Goal: Task Accomplishment & Management: Complete application form

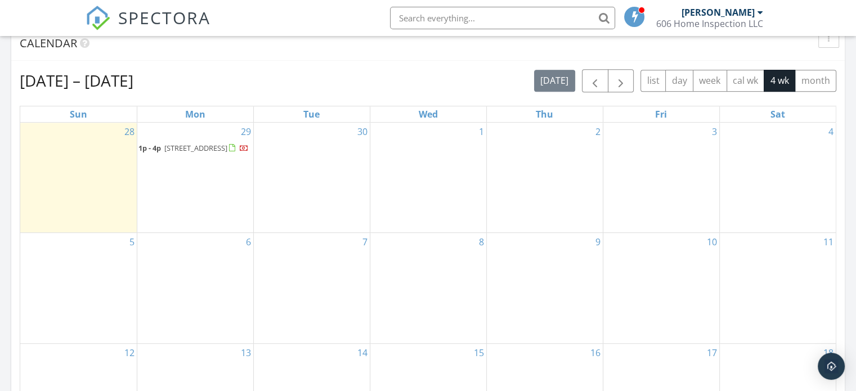
scroll to position [470, 0]
click at [671, 185] on div "3" at bounding box center [661, 177] width 116 height 110
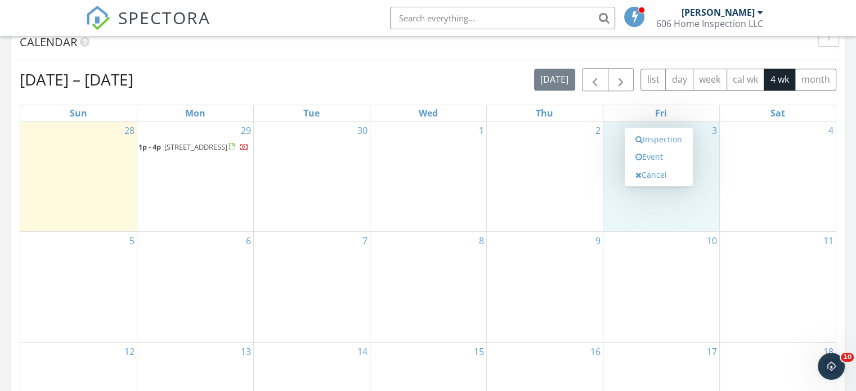
scroll to position [0, 0]
click at [653, 157] on link "Event" at bounding box center [659, 157] width 58 height 18
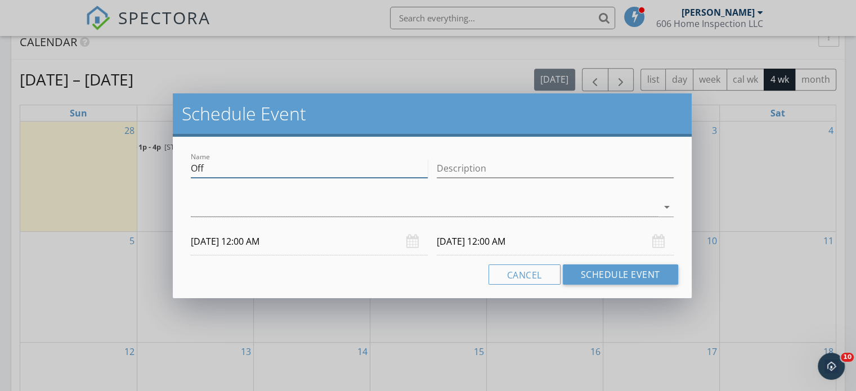
click at [344, 174] on input "Off" at bounding box center [309, 168] width 237 height 19
click at [474, 165] on input "Description" at bounding box center [555, 168] width 237 height 19
type input "hold for shino"
click at [435, 211] on div at bounding box center [424, 207] width 467 height 19
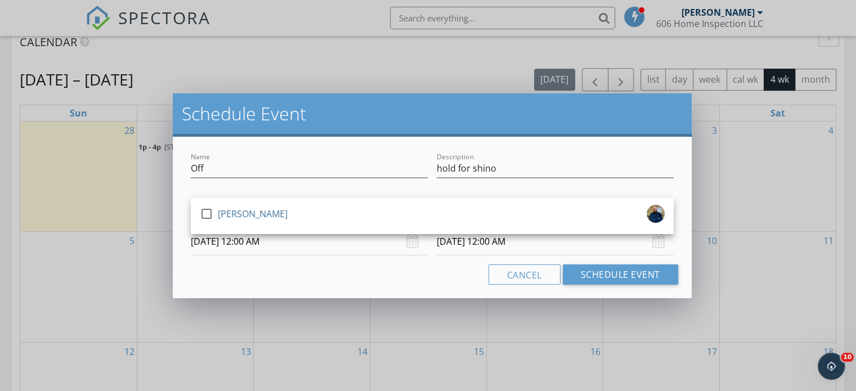
click at [435, 211] on div "check_box_outline_blank [PERSON_NAME]" at bounding box center [432, 216] width 465 height 23
click at [388, 274] on div "Cancel Schedule Event" at bounding box center [432, 275] width 492 height 20
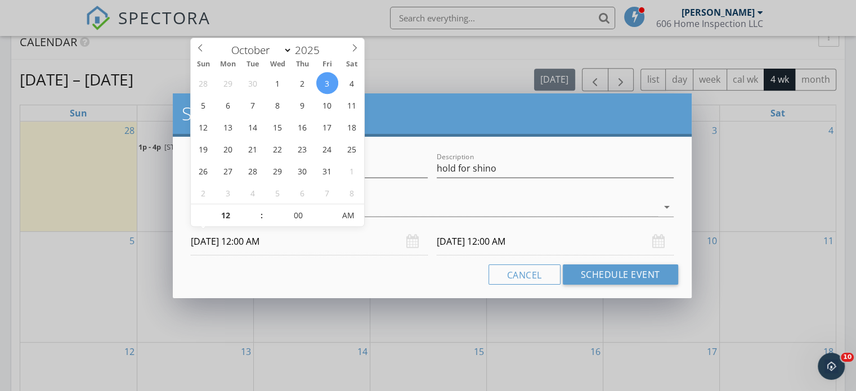
click at [254, 242] on input "[DATE] 12:00 AM" at bounding box center [309, 242] width 237 height 28
type input "01"
type input "[DATE] 1:00 AM"
click at [254, 212] on span at bounding box center [256, 209] width 8 height 11
type input "02"
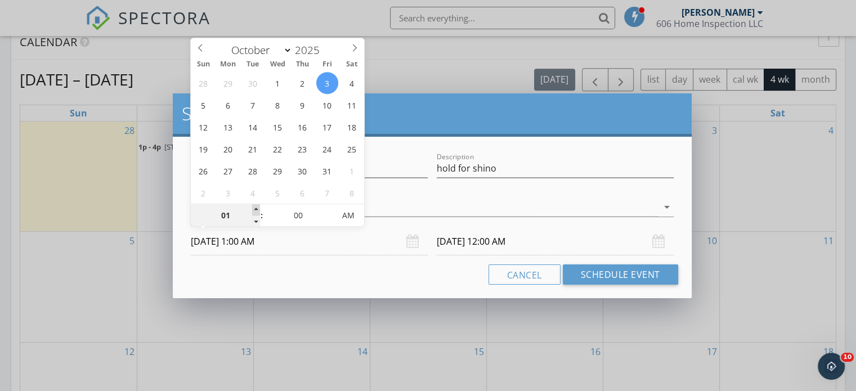
type input "[DATE] 2:00 AM"
click at [254, 212] on span at bounding box center [256, 209] width 8 height 11
type input "03"
type input "[DATE] 3:00 AM"
click at [254, 212] on span at bounding box center [256, 209] width 8 height 11
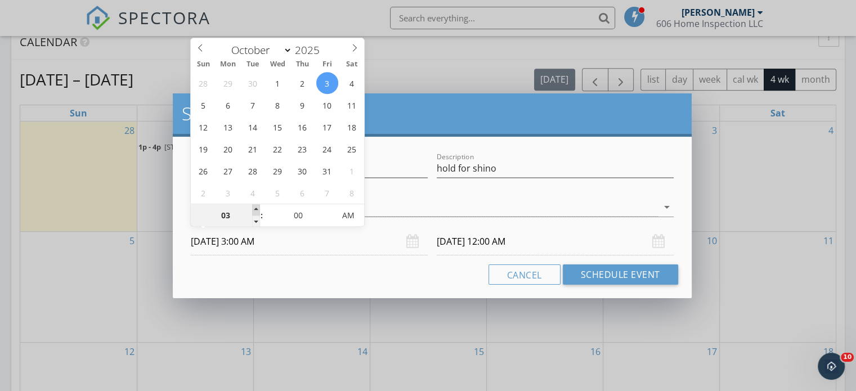
type input "04"
type input "[DATE] 4:00 AM"
click at [254, 212] on span at bounding box center [256, 209] width 8 height 11
type input "[DATE] 4:00 AM"
type input "05"
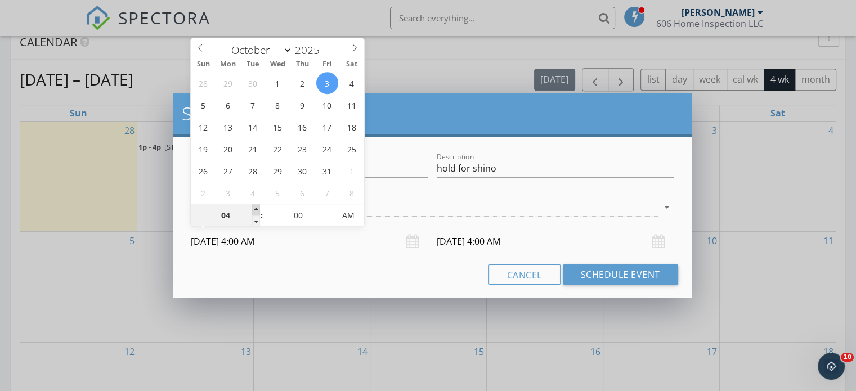
type input "[DATE] 5:00 AM"
click at [254, 212] on span at bounding box center [256, 209] width 8 height 11
type input "06"
type input "[DATE] 6:00 AM"
click at [254, 212] on span at bounding box center [256, 209] width 8 height 11
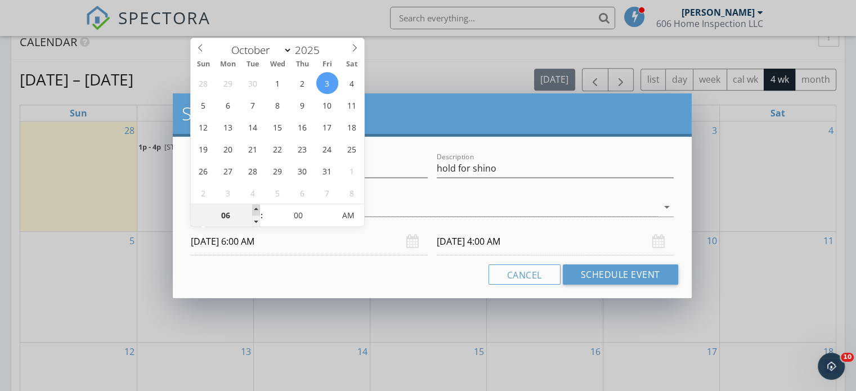
type input "07"
type input "[DATE] 7:00 AM"
click at [254, 212] on span at bounding box center [256, 209] width 8 height 11
type input "07"
type input "[DATE] 7:00 AM"
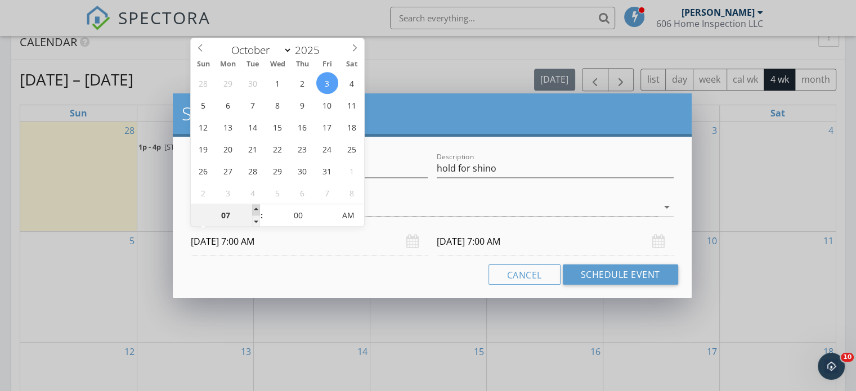
type input "08"
type input "[DATE] 8:00 AM"
click at [254, 212] on span at bounding box center [256, 209] width 8 height 11
type input "08"
click at [425, 275] on div "Cancel Schedule Event" at bounding box center [432, 275] width 492 height 20
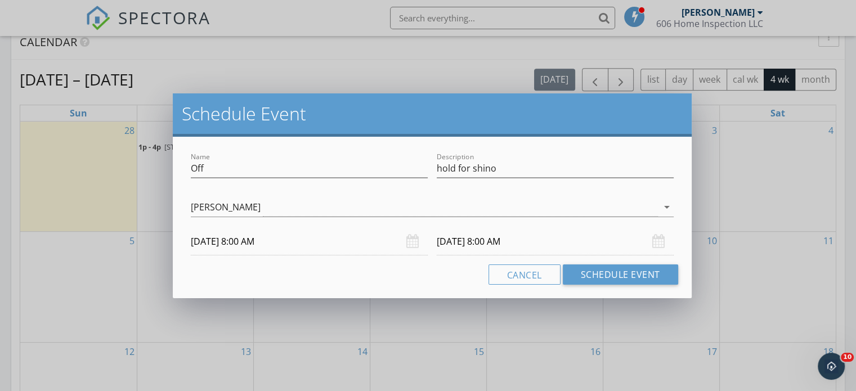
click at [520, 243] on input "[DATE] 8:00 AM" at bounding box center [555, 242] width 237 height 28
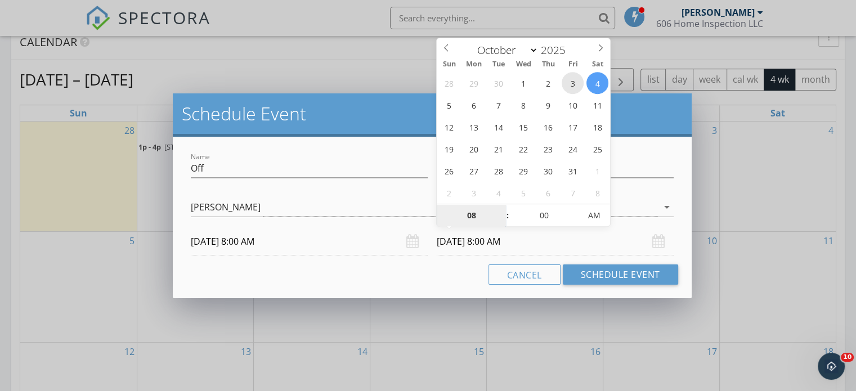
type input "[DATE] 8:00 AM"
type input "05"
type input "[DATE] 8:05 AM"
click at [574, 208] on span at bounding box center [575, 209] width 8 height 11
type input "09"
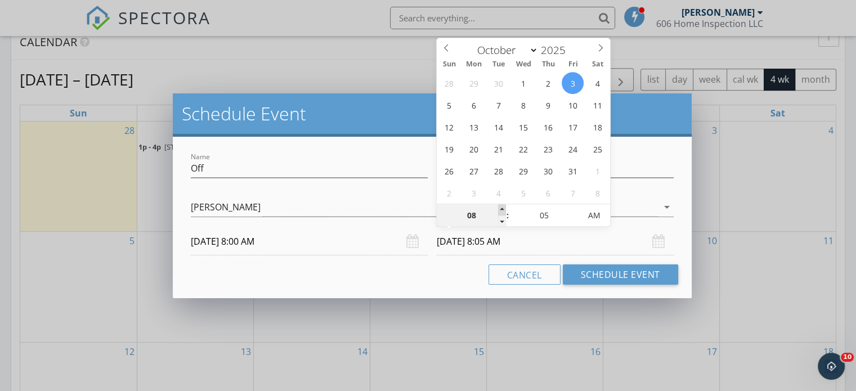
type input "[DATE] 9:05 AM"
click at [499, 209] on span at bounding box center [502, 209] width 8 height 11
type input "10"
type input "[DATE] 10:05 AM"
click at [499, 209] on span at bounding box center [502, 209] width 8 height 11
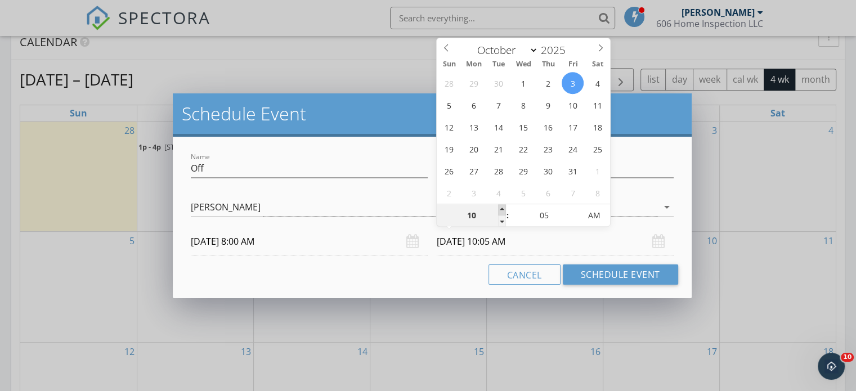
type input "11"
type input "[DATE] 11:05 AM"
click at [499, 209] on span at bounding box center [502, 209] width 8 height 11
type input "12"
type input "[DATE] 12:05 PM"
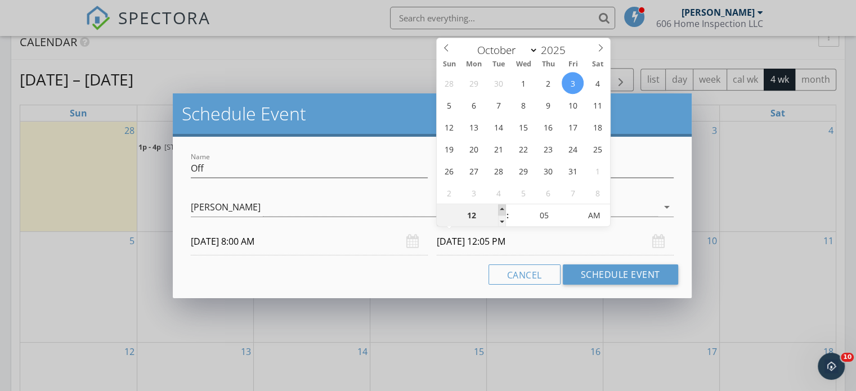
click at [499, 209] on span at bounding box center [502, 209] width 8 height 11
type input "01"
type input "[DATE] 1:05 PM"
click at [499, 209] on span at bounding box center [502, 209] width 8 height 11
type input "02"
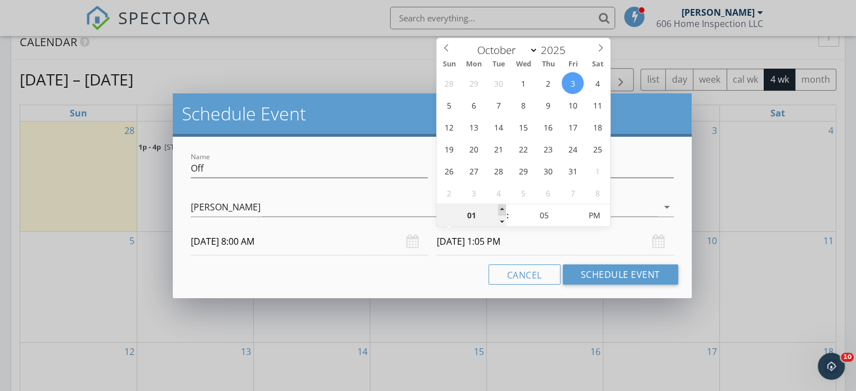
type input "[DATE] 2:05 PM"
click at [499, 209] on span at bounding box center [502, 209] width 8 height 11
type input "03"
type input "[DATE] 3:05 PM"
click at [499, 209] on span at bounding box center [502, 209] width 8 height 11
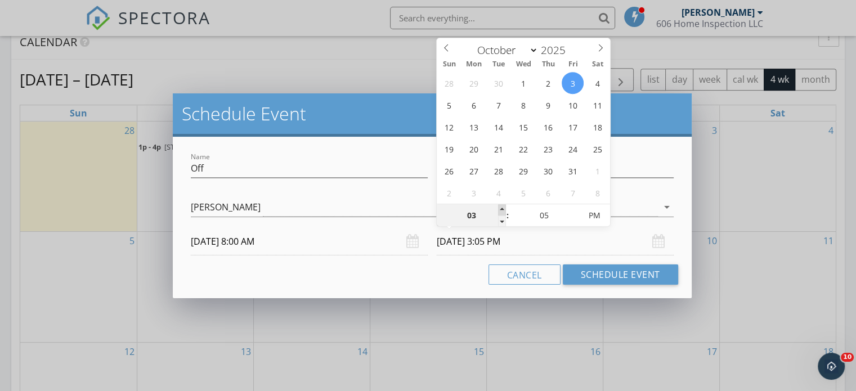
type input "04"
type input "[DATE] 4:05 PM"
click at [499, 209] on span at bounding box center [502, 209] width 8 height 11
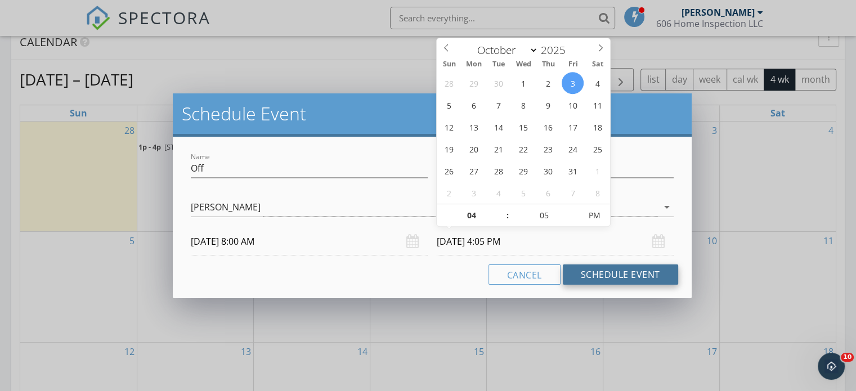
click at [592, 270] on button "Schedule Event" at bounding box center [620, 275] width 115 height 20
